Goal: Task Accomplishment & Management: Complete application form

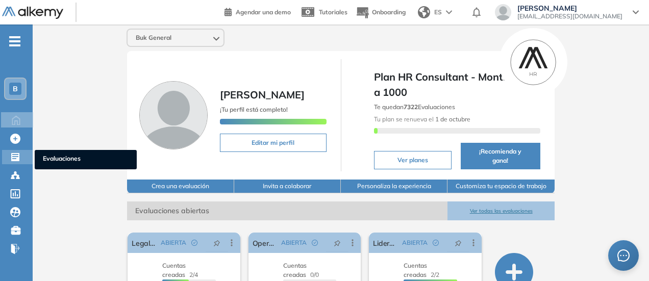
click at [5, 160] on div "Evaluaciones Evaluaciones" at bounding box center [17, 157] width 31 height 14
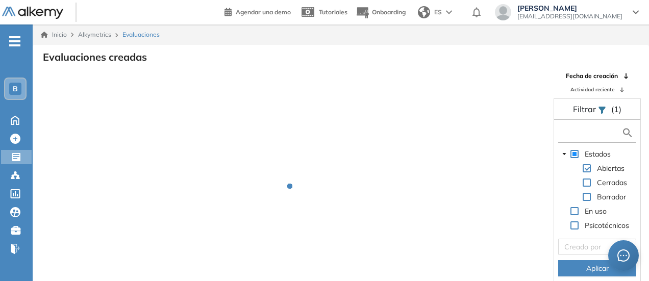
click at [571, 132] on input "text" at bounding box center [591, 133] width 61 height 11
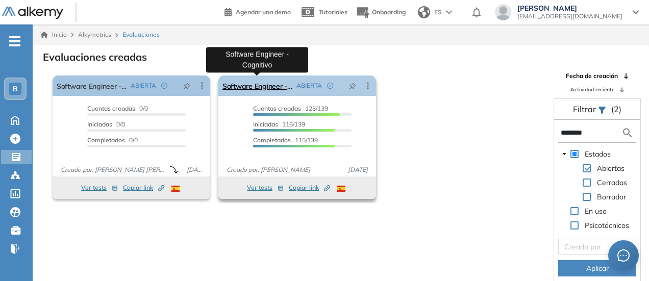
type input "********"
click at [255, 85] on link "Software Engineer - Cognitivo" at bounding box center [258, 86] width 70 height 20
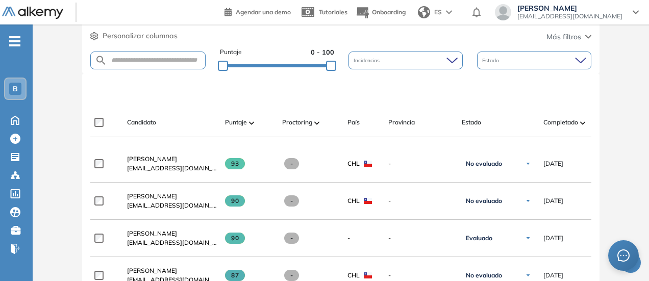
scroll to position [254, 0]
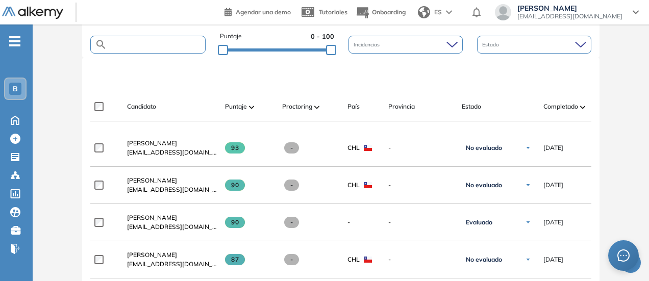
click at [142, 44] on input "text" at bounding box center [156, 45] width 98 height 8
type input "*********"
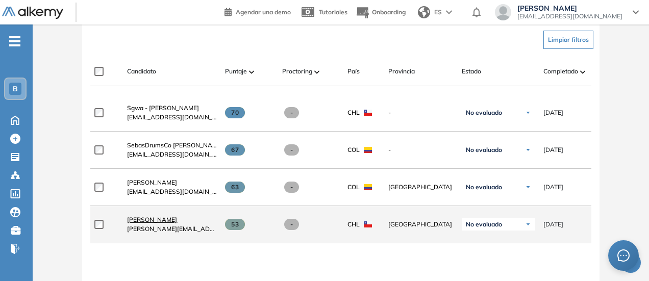
scroll to position [305, 0]
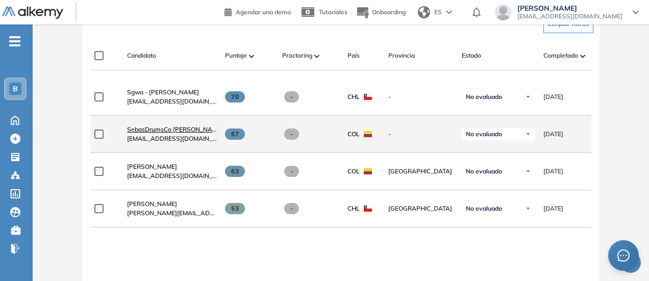
click at [174, 131] on span "SebasDrumsCo [PERSON_NAME]" at bounding box center [175, 130] width 96 height 8
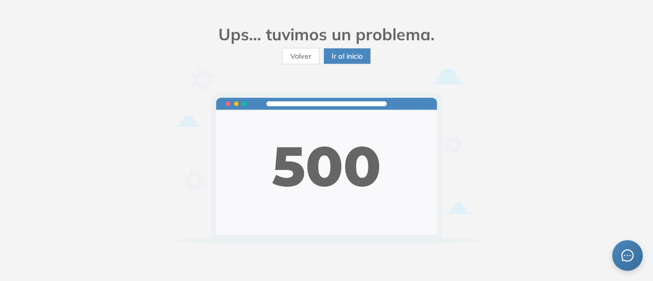
click at [304, 57] on span "Volver" at bounding box center [300, 56] width 21 height 11
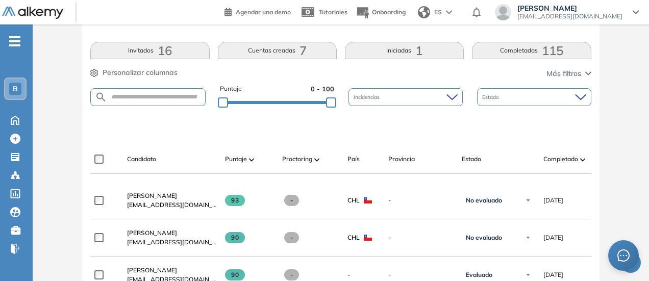
scroll to position [204, 0]
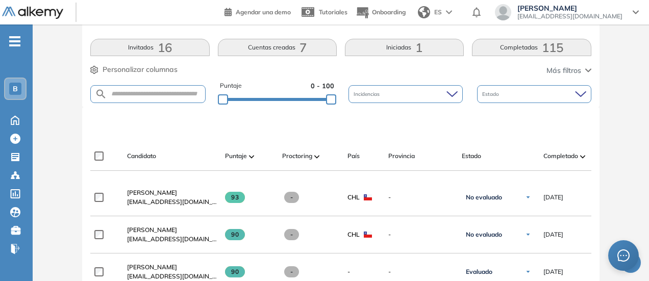
click at [175, 193] on span "[PERSON_NAME]" at bounding box center [152, 193] width 50 height 8
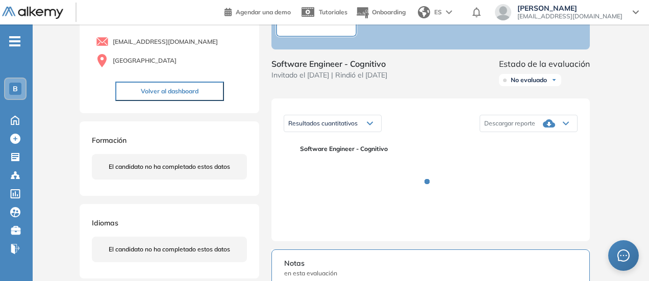
scroll to position [51, 0]
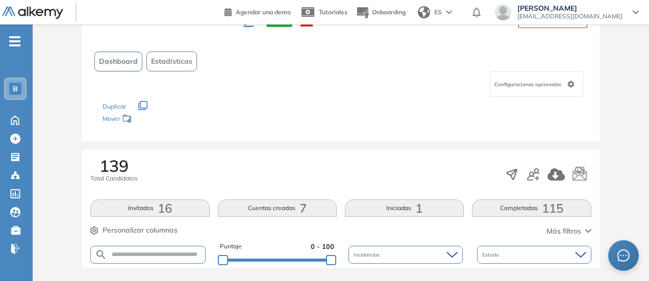
scroll to position [101, 0]
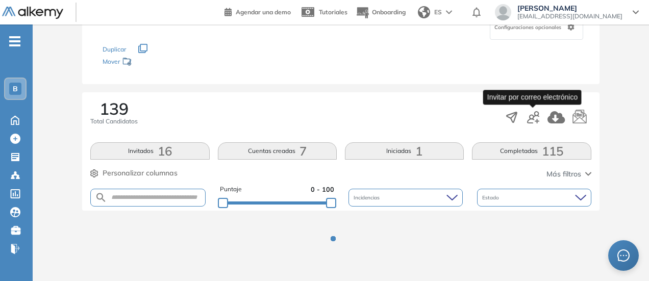
click at [535, 120] on icon "button" at bounding box center [533, 117] width 12 height 12
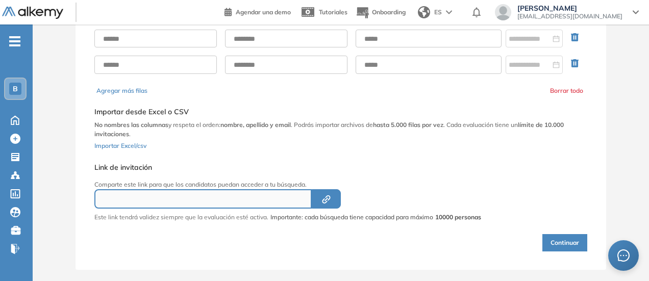
type input "**********"
